Goal: Task Accomplishment & Management: Manage account settings

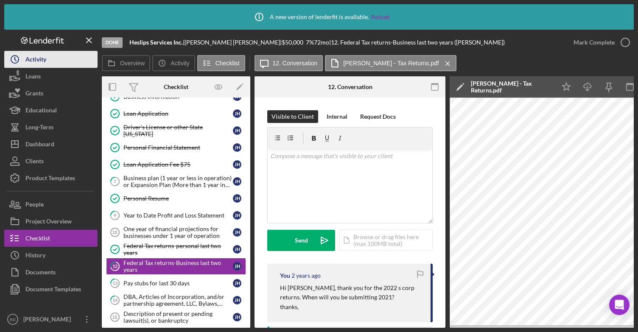
scroll to position [79, 0]
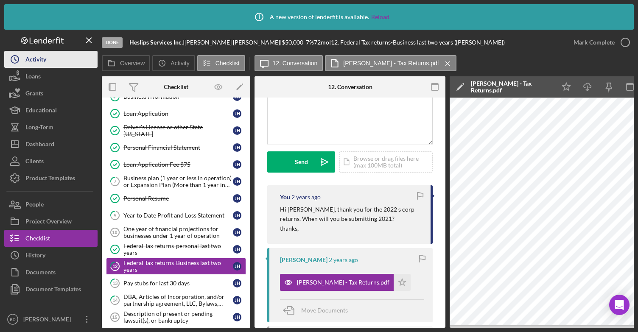
click at [63, 56] on button "Icon/History Activity" at bounding box center [50, 59] width 93 height 17
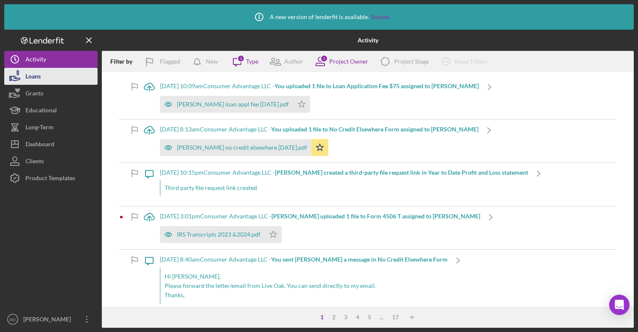
click at [39, 76] on div "Loans" at bounding box center [32, 77] width 15 height 19
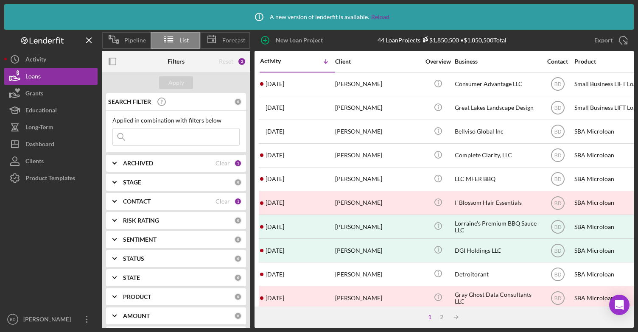
click at [137, 137] on input at bounding box center [176, 137] width 126 height 17
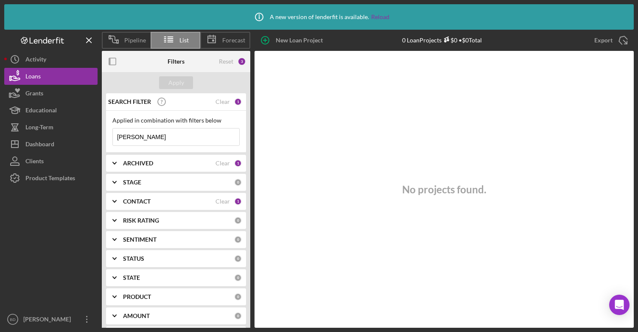
click at [166, 135] on input "[PERSON_NAME]" at bounding box center [176, 137] width 126 height 17
type input "[PERSON_NAME]"
click at [204, 201] on div "CONTACT" at bounding box center [169, 201] width 93 height 7
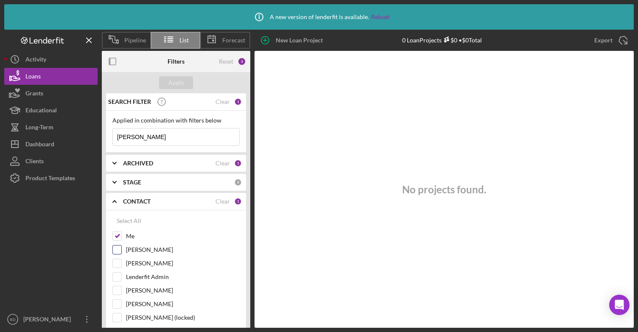
click at [116, 249] on input "[PERSON_NAME]" at bounding box center [117, 250] width 8 height 8
checkbox input "true"
click at [178, 84] on div "Apply" at bounding box center [176, 82] width 16 height 13
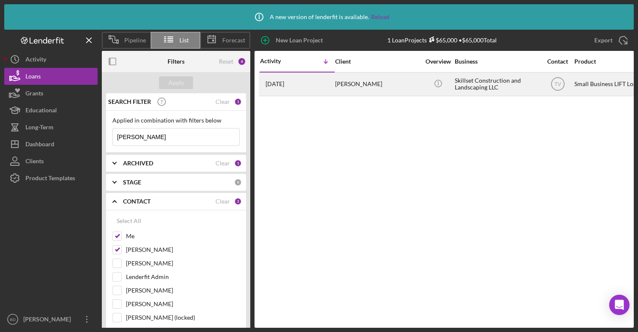
click at [335, 81] on div "[PERSON_NAME]" at bounding box center [377, 84] width 85 height 22
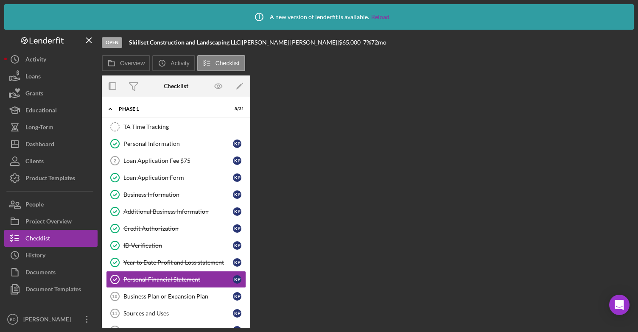
scroll to position [65, 0]
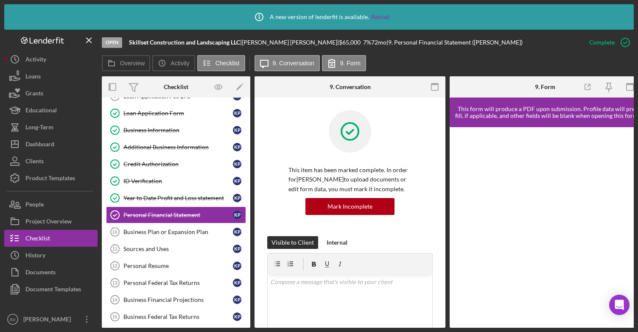
drag, startPoint x: 251, startPoint y: 133, endPoint x: 248, endPoint y: 110, distance: 22.7
click at [248, 110] on div "Overview Internal Workflow Stage Open Icon/Dropdown Arrow Archive (can unarchiv…" at bounding box center [368, 202] width 532 height 252
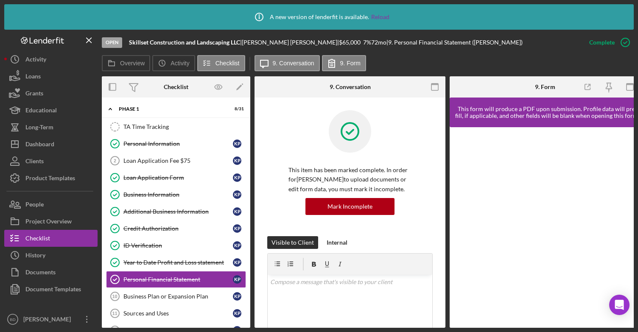
scroll to position [0, 0]
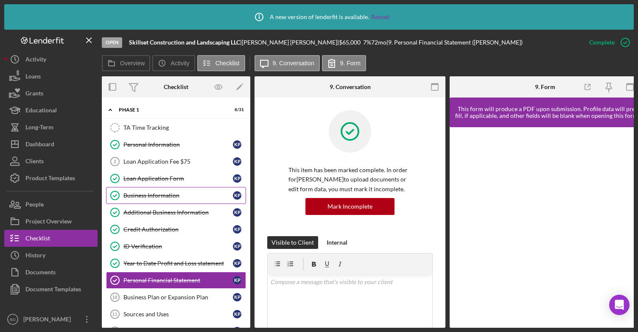
click at [171, 196] on div "Business Information" at bounding box center [177, 195] width 109 height 7
